Goal: Task Accomplishment & Management: Manage account settings

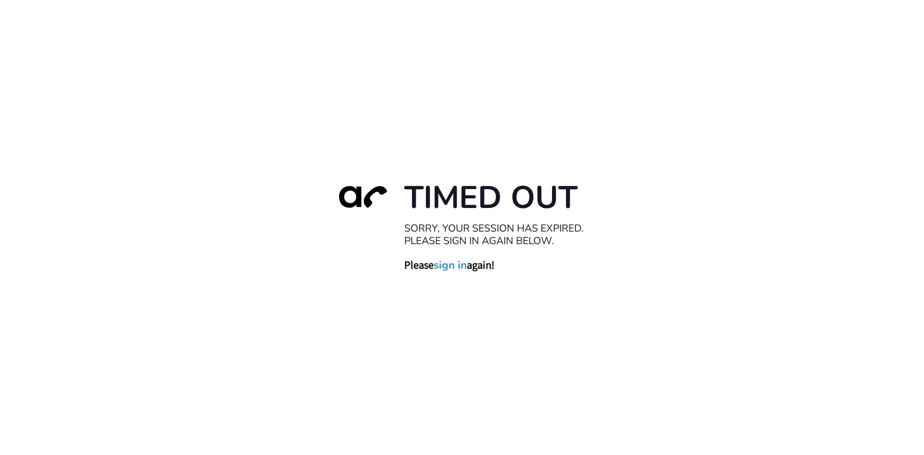
click at [454, 266] on link "sign in" at bounding box center [449, 264] width 33 height 13
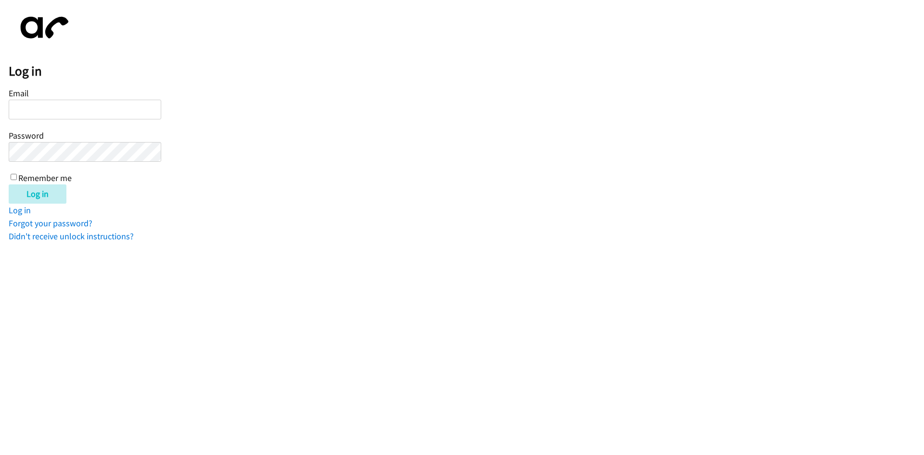
click at [76, 113] on input "Email" at bounding box center [85, 110] width 152 height 20
type input "[EMAIL_ADDRESS][DOMAIN_NAME]"
click at [13, 183] on div "Email [EMAIL_ADDRESS][DOMAIN_NAME] Password Remember me" at bounding box center [85, 135] width 152 height 98
click at [15, 176] on input "Remember me" at bounding box center [14, 177] width 6 height 6
checkbox input "true"
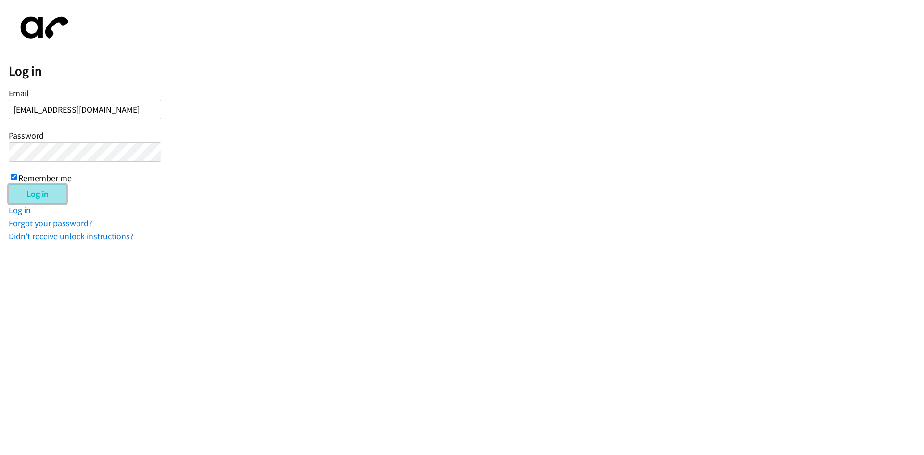
click at [25, 196] on input "Log in" at bounding box center [38, 193] width 58 height 19
